Goal: Transaction & Acquisition: Subscribe to service/newsletter

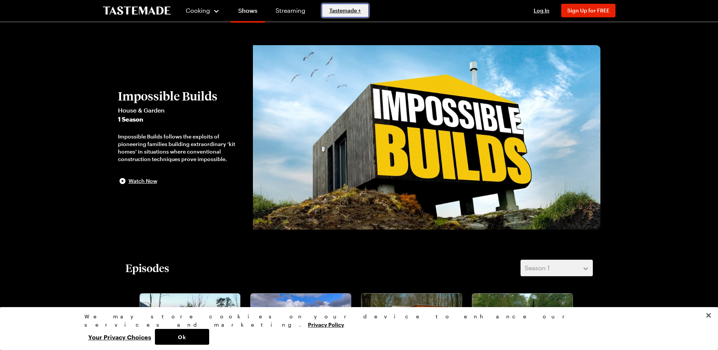
click at [340, 10] on span "Tastemade +" at bounding box center [345, 11] width 32 height 8
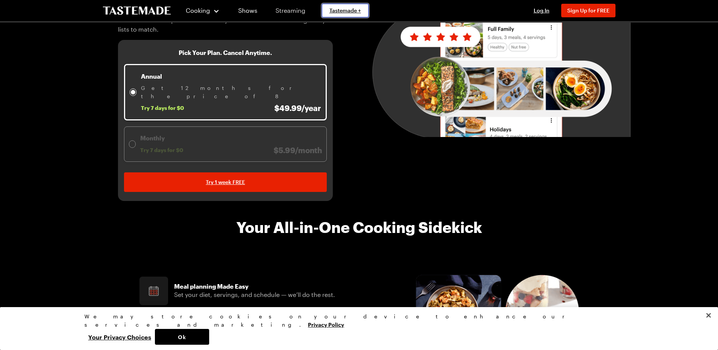
scroll to position [38, 0]
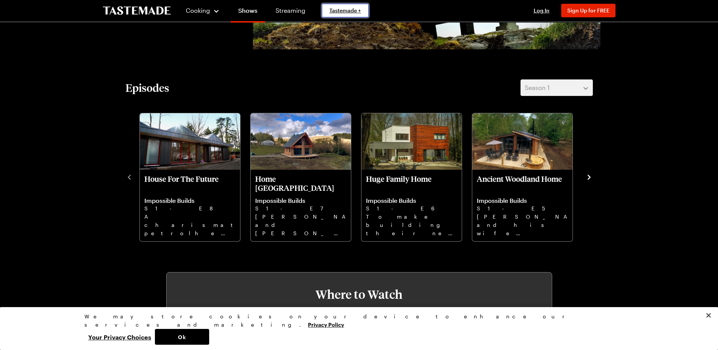
scroll to position [188, 0]
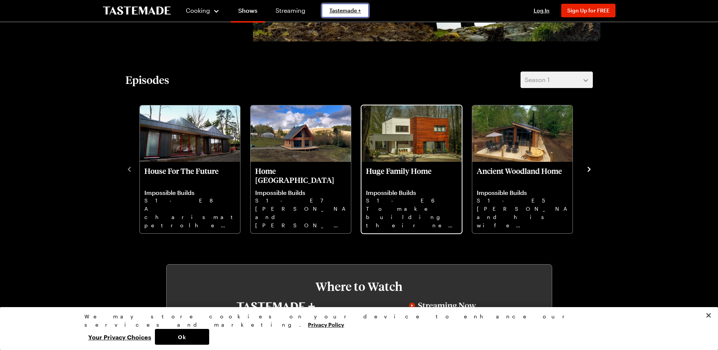
click at [409, 153] on img "Huge Family Home" at bounding box center [411, 134] width 100 height 57
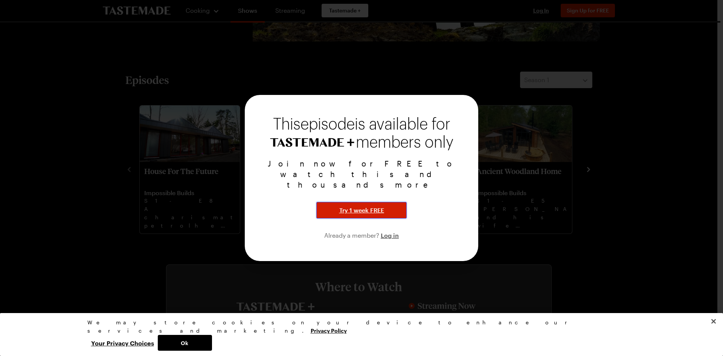
click at [355, 206] on span "Try 1 week FREE" at bounding box center [361, 210] width 45 height 9
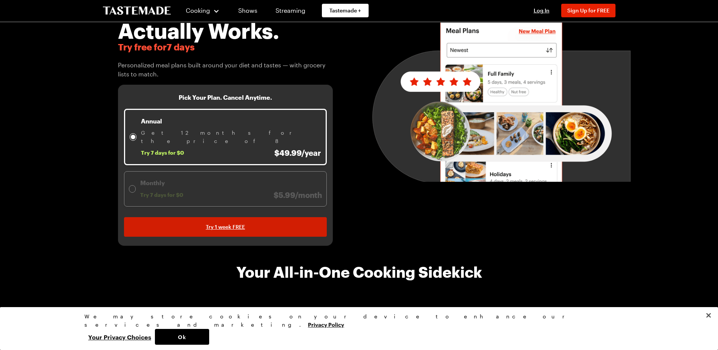
scroll to position [75, 0]
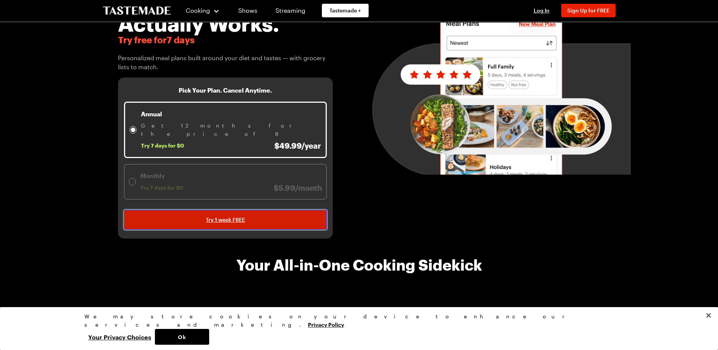
click at [225, 216] on span "Try 1 week FREE" at bounding box center [225, 220] width 39 height 8
